Goal: Task Accomplishment & Management: Manage account settings

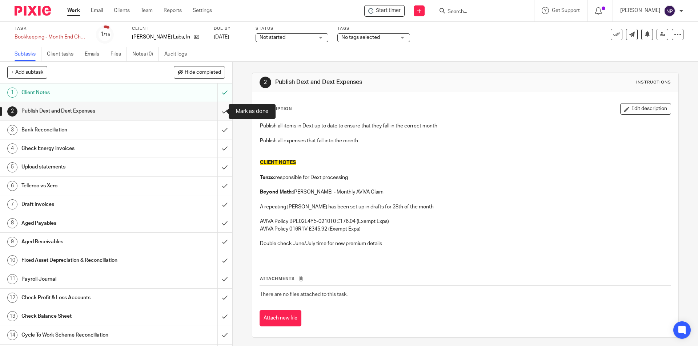
click at [216, 110] on input "submit" at bounding box center [116, 111] width 232 height 18
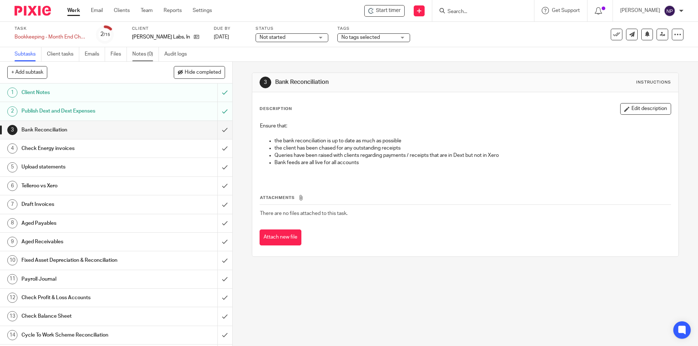
click at [154, 50] on link "Notes (0)" at bounding box center [145, 54] width 27 height 14
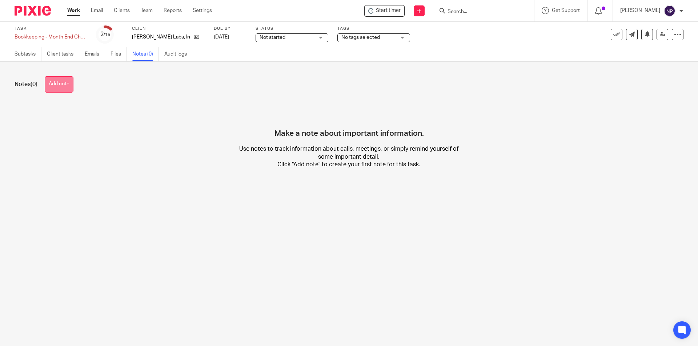
click at [61, 81] on button "Add note" at bounding box center [59, 84] width 29 height 16
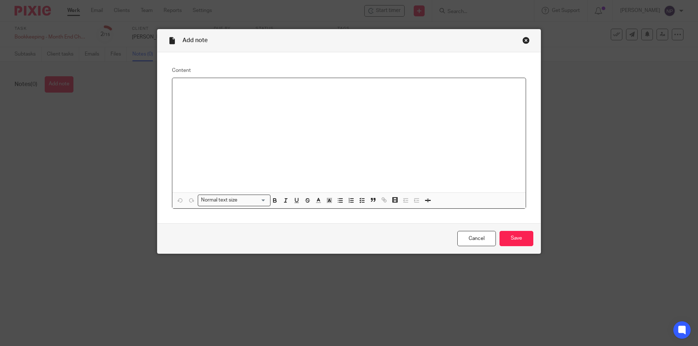
click at [233, 89] on p at bounding box center [349, 87] width 342 height 7
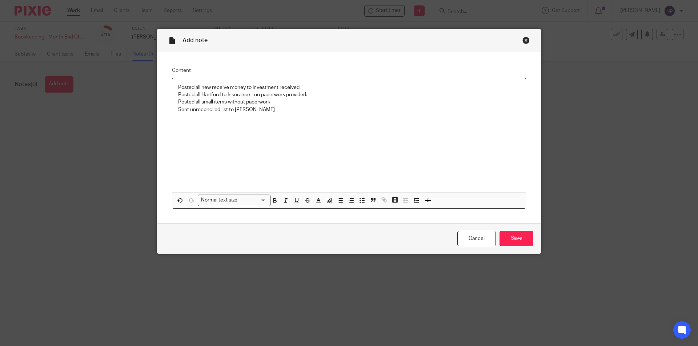
click at [252, 110] on p "Sent unreconciled list to [PERSON_NAME]" at bounding box center [349, 109] width 342 height 7
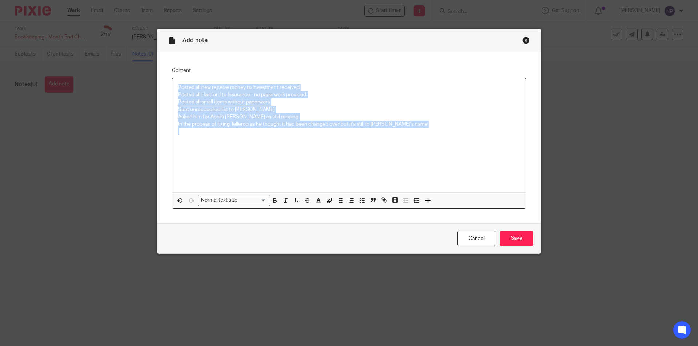
drag, startPoint x: 177, startPoint y: 86, endPoint x: 500, endPoint y: 140, distance: 327.6
click at [509, 137] on div "Posted all new receive money to investment received Posted all Hartford to Insu…" at bounding box center [348, 135] width 353 height 115
click at [336, 205] on button "button" at bounding box center [340, 200] width 9 height 9
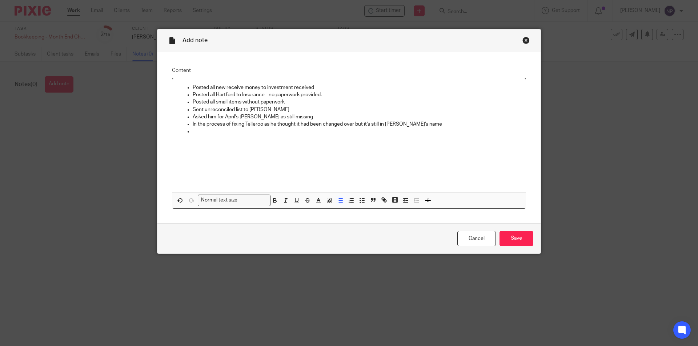
click at [432, 126] on p "In the process of fixing Telleroo as he thought it had been changed over but it…" at bounding box center [356, 124] width 327 height 7
click at [420, 132] on p at bounding box center [356, 131] width 327 height 7
click at [517, 237] on input "Save" at bounding box center [516, 239] width 34 height 16
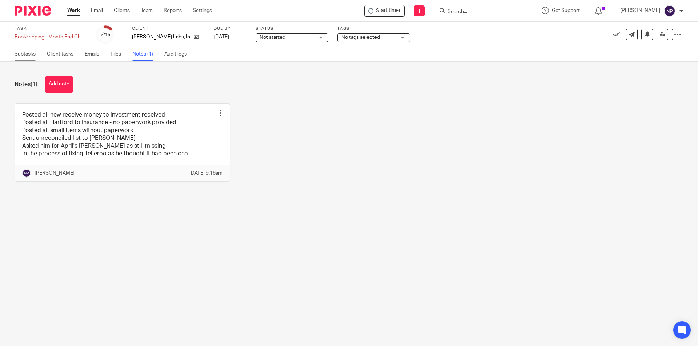
click at [41, 55] on link "Subtasks" at bounding box center [28, 54] width 27 height 14
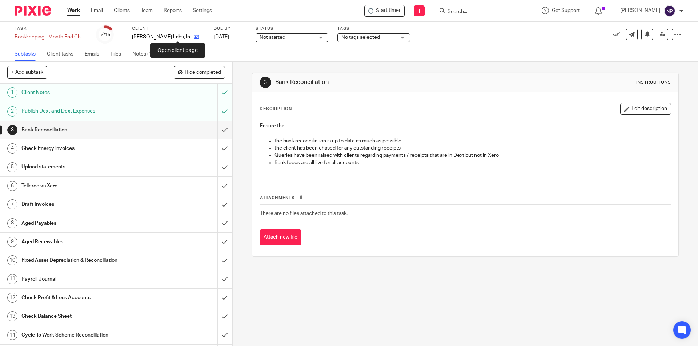
click at [194, 38] on icon at bounding box center [196, 36] width 5 height 5
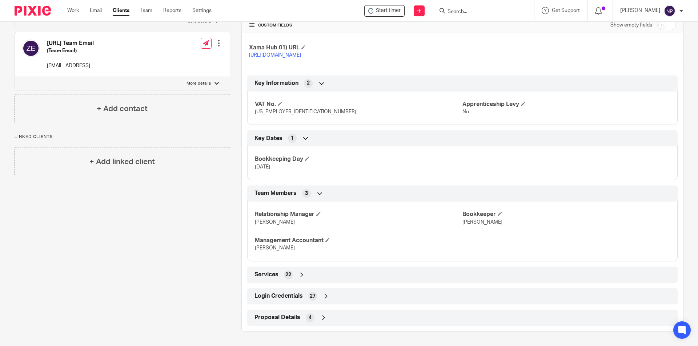
click at [360, 291] on div "Login Credentials 27" at bounding box center [462, 296] width 419 height 12
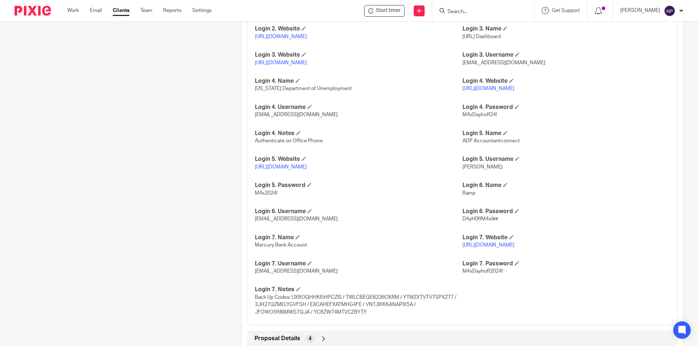
scroll to position [649, 0]
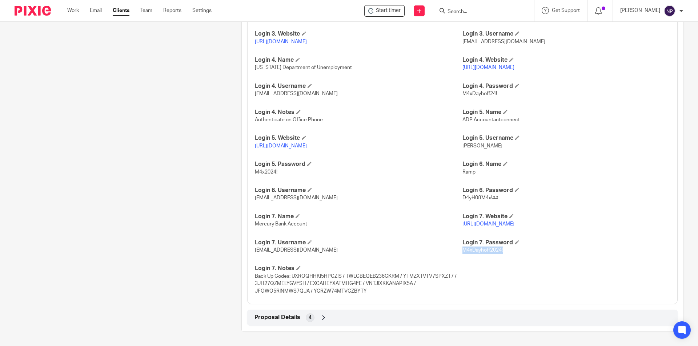
drag, startPoint x: 504, startPoint y: 252, endPoint x: 459, endPoint y: 252, distance: 45.4
click at [462, 252] on p "M4xDayhoff2024!" at bounding box center [565, 250] width 207 height 7
copy span "M4xDayhoff2024!"
click at [485, 223] on link "https://app.mercury.com/dashboard" at bounding box center [488, 224] width 52 height 5
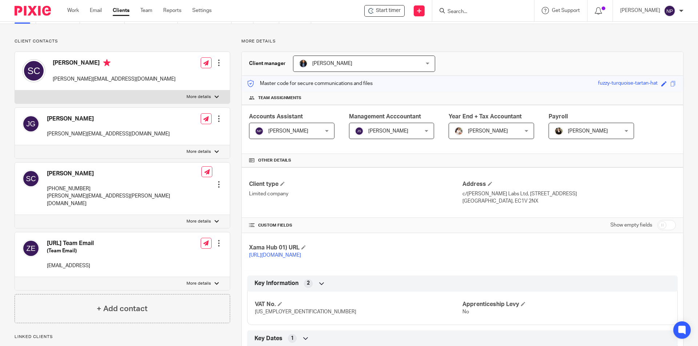
scroll to position [0, 0]
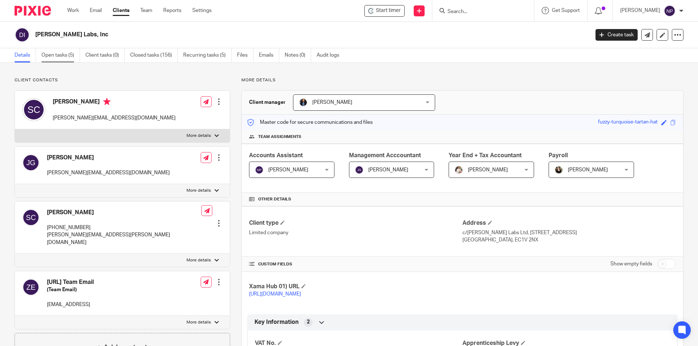
click at [53, 55] on link "Open tasks (5)" at bounding box center [60, 55] width 39 height 14
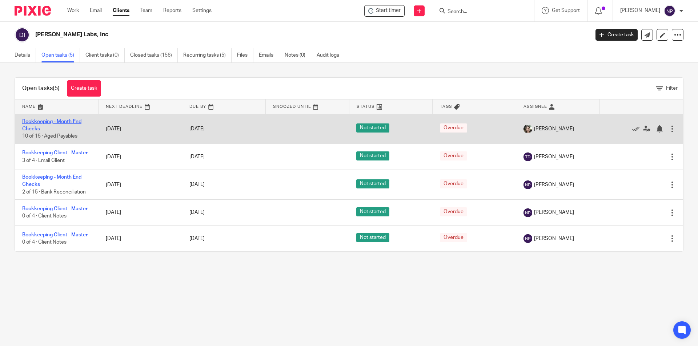
click at [54, 121] on link "Bookkeeping - Month End Checks" at bounding box center [51, 125] width 59 height 12
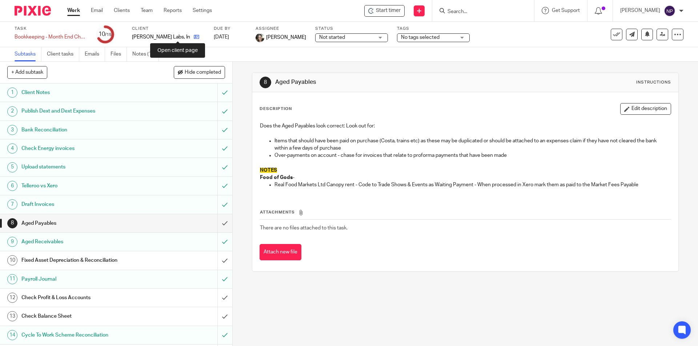
click at [194, 38] on icon at bounding box center [196, 36] width 5 height 5
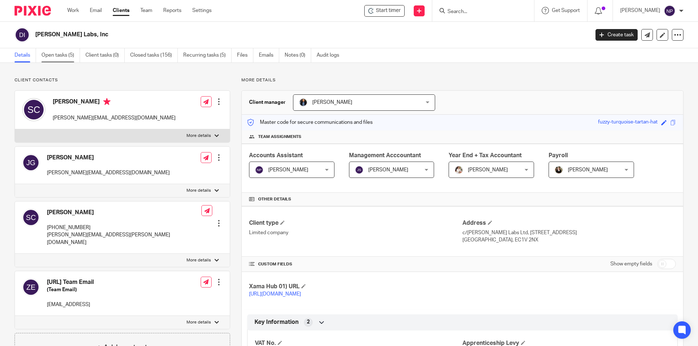
click at [66, 52] on link "Open tasks (5)" at bounding box center [60, 55] width 39 height 14
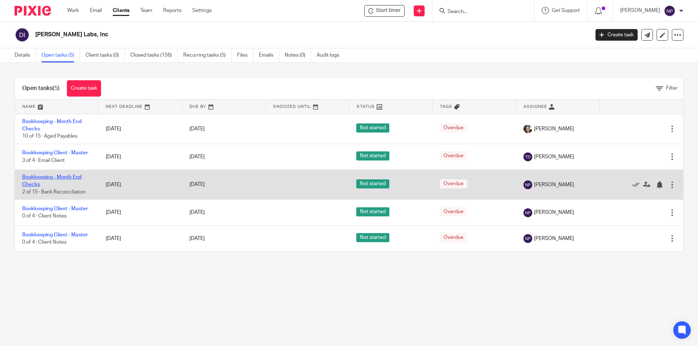
click at [75, 177] on link "Bookkeeping - Month End Checks" at bounding box center [51, 181] width 59 height 12
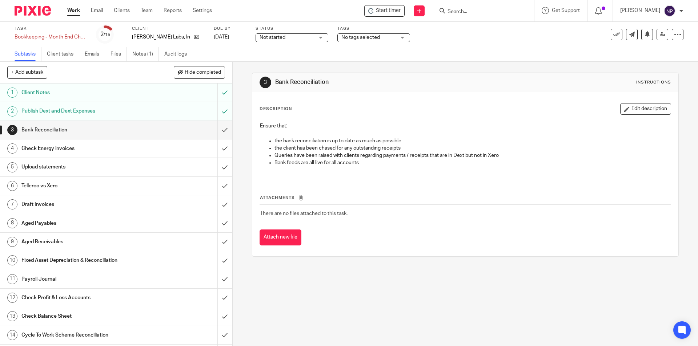
click at [132, 55] on ul "Subtasks Client tasks Emails Files Notes (1) Audit logs" at bounding box center [106, 54] width 183 height 14
click at [142, 51] on link "Notes (1)" at bounding box center [145, 54] width 27 height 14
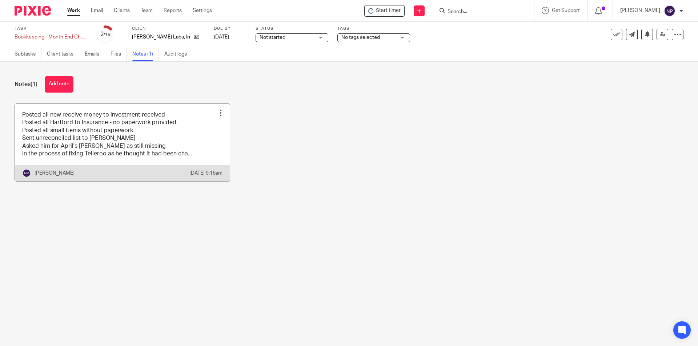
click at [78, 123] on link at bounding box center [122, 143] width 215 height 78
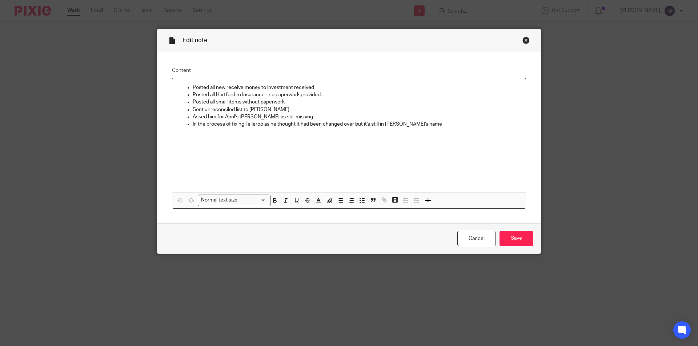
click at [435, 124] on p "In the process of fixing Telleroo as he thought it had been changed over but it…" at bounding box center [356, 124] width 327 height 7
click at [521, 242] on input "Save" at bounding box center [516, 239] width 34 height 16
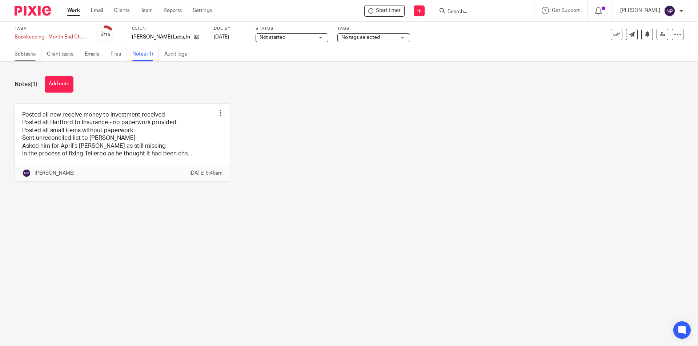
click at [38, 53] on link "Subtasks" at bounding box center [28, 54] width 27 height 14
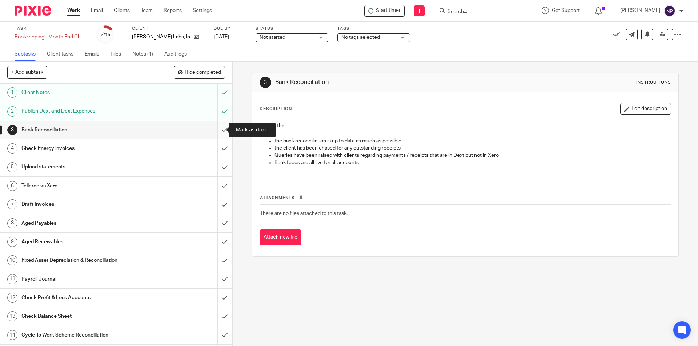
click at [219, 129] on input "submit" at bounding box center [116, 130] width 232 height 18
click at [219, 146] on input "submit" at bounding box center [116, 149] width 232 height 18
click at [215, 169] on input "submit" at bounding box center [116, 167] width 232 height 18
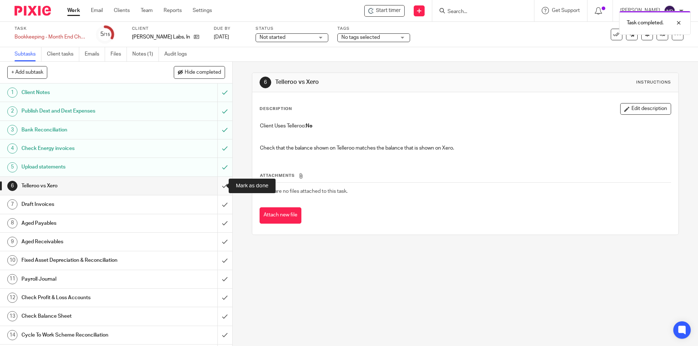
click at [220, 183] on input "submit" at bounding box center [116, 186] width 232 height 18
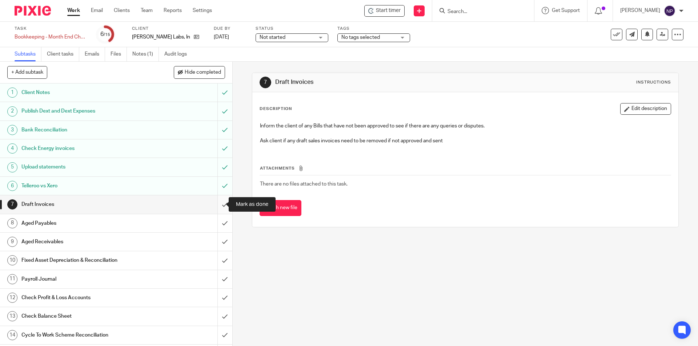
click at [219, 200] on input "submit" at bounding box center [116, 204] width 232 height 18
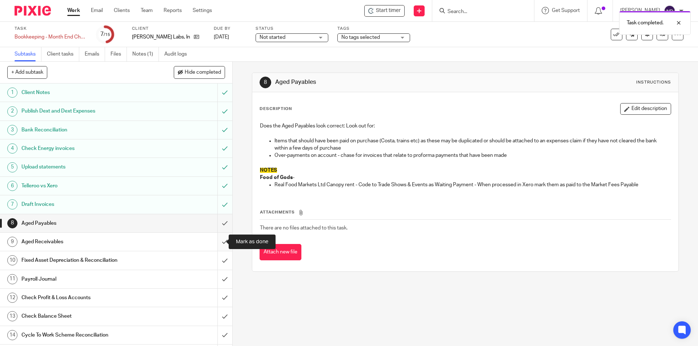
click at [216, 244] on input "submit" at bounding box center [116, 242] width 232 height 18
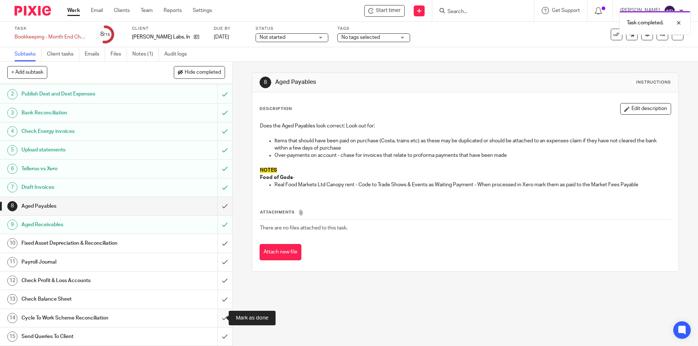
click at [215, 315] on input "submit" at bounding box center [116, 318] width 232 height 18
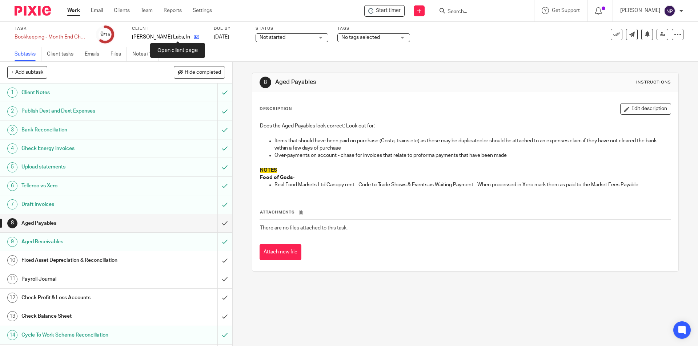
click at [194, 37] on icon at bounding box center [196, 36] width 5 height 5
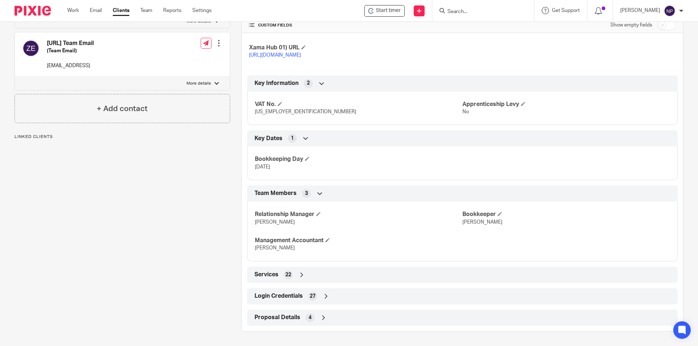
scroll to position [246, 0]
click at [290, 292] on div "Login Credentials 27" at bounding box center [462, 296] width 419 height 12
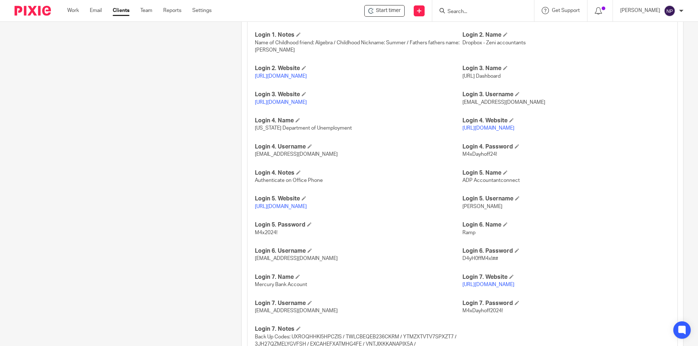
scroll to position [649, 0]
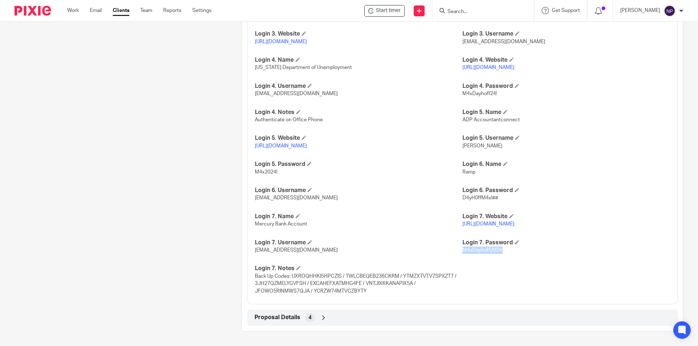
drag, startPoint x: 501, startPoint y: 249, endPoint x: 460, endPoint y: 251, distance: 41.5
click at [462, 251] on p "M4xDayhoff2024!" at bounding box center [565, 250] width 207 height 7
copy span "M4xDayhoff2024!"
click at [487, 221] on p "[URL][DOMAIN_NAME]" at bounding box center [565, 224] width 207 height 7
click at [487, 222] on link "[URL][DOMAIN_NAME]" at bounding box center [488, 224] width 52 height 5
